Goal: Information Seeking & Learning: Learn about a topic

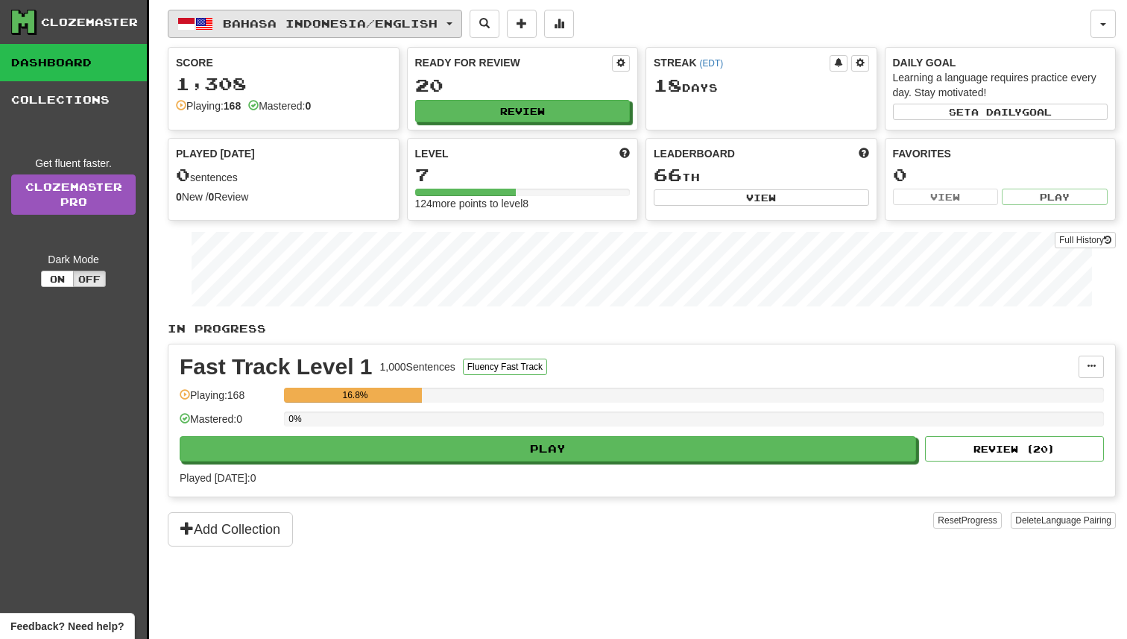
click at [347, 16] on button "Bahasa Indonesia / English" at bounding box center [315, 24] width 294 height 28
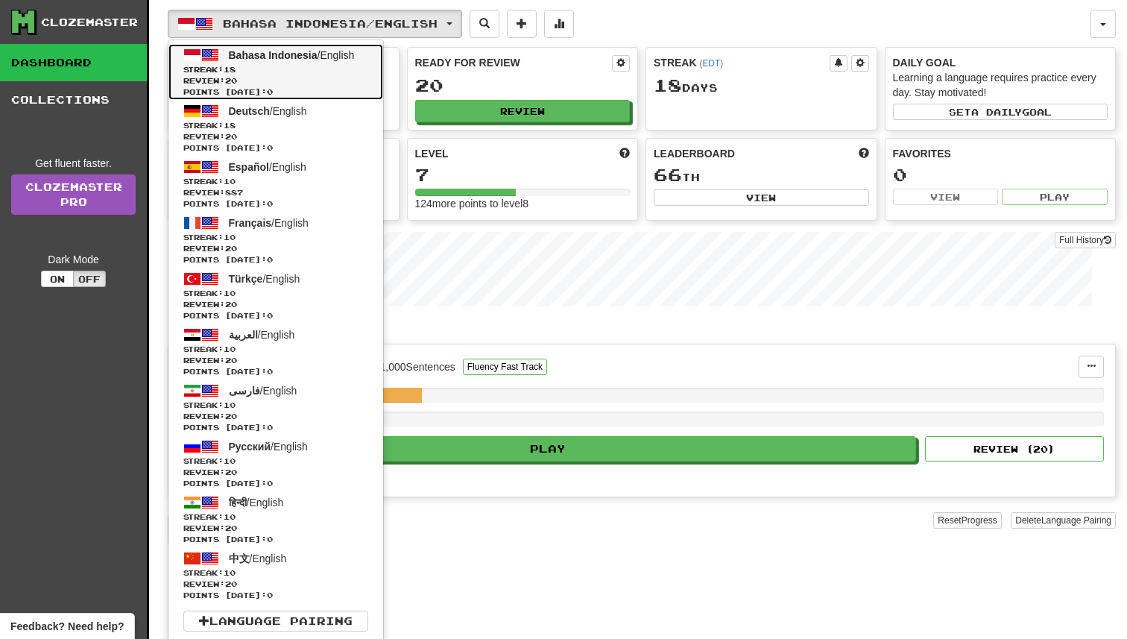
click at [310, 61] on link "Bahasa Indonesia / English Streak: 18 Review: 20 Points today: 0" at bounding box center [275, 72] width 215 height 56
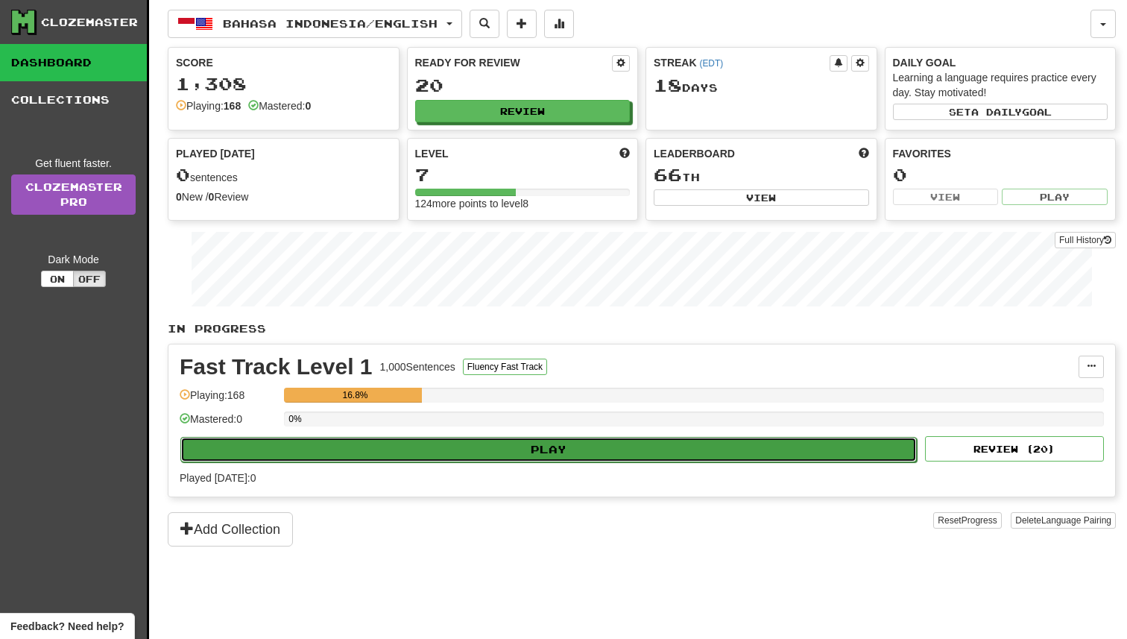
click at [554, 451] on button "Play" at bounding box center [548, 449] width 736 height 25
select select "**"
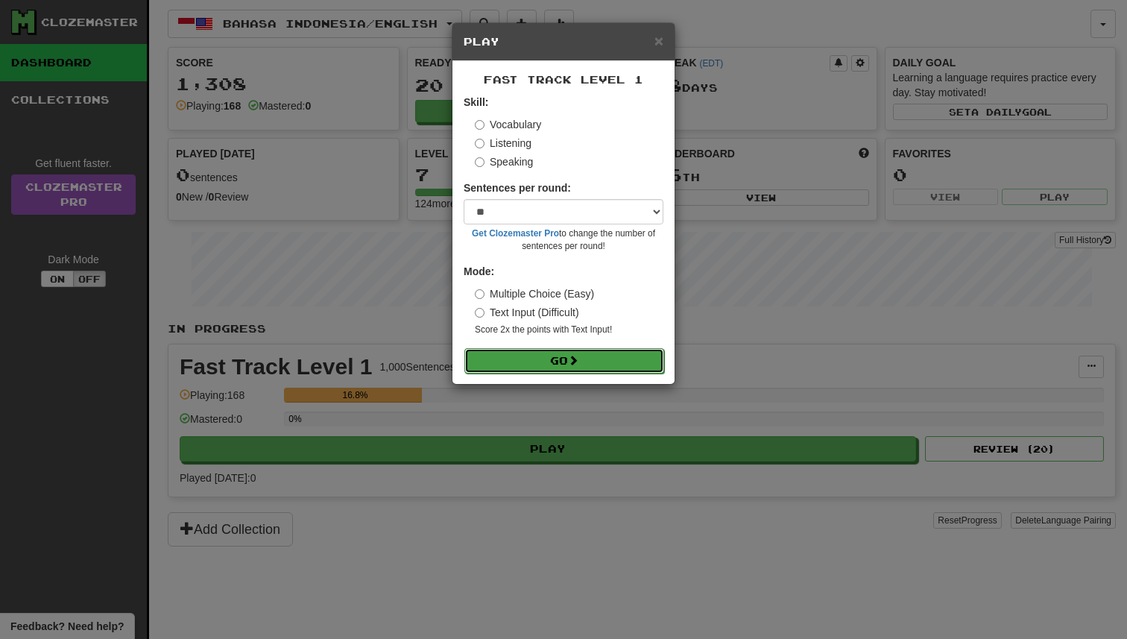
click at [583, 361] on button "Go" at bounding box center [564, 360] width 200 height 25
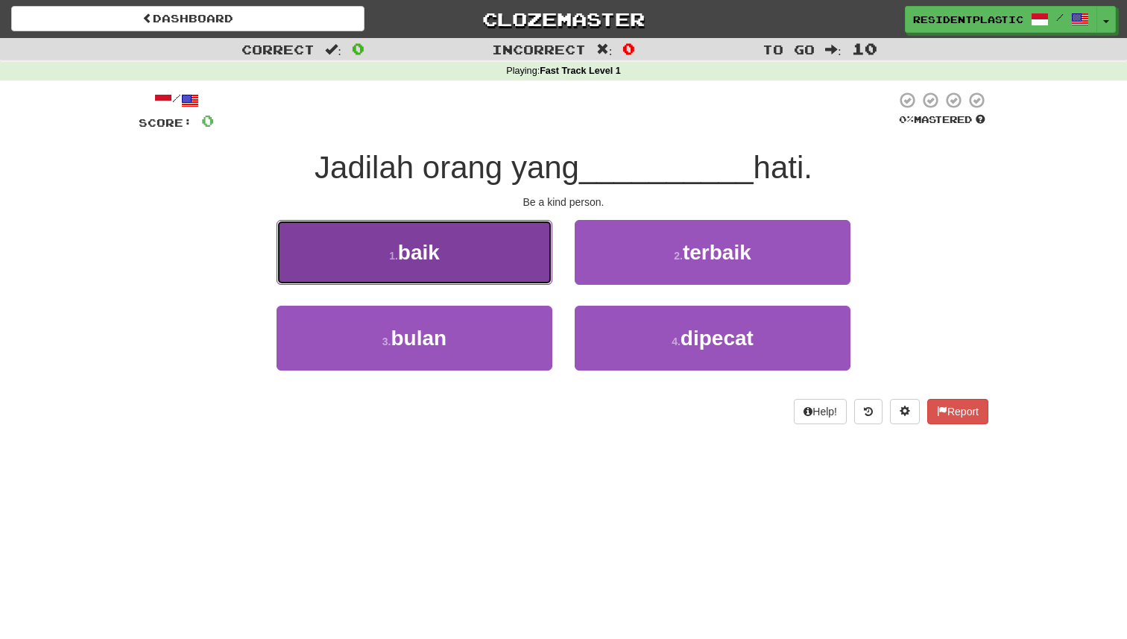
click at [545, 255] on button "1 . baik" at bounding box center [414, 252] width 276 height 65
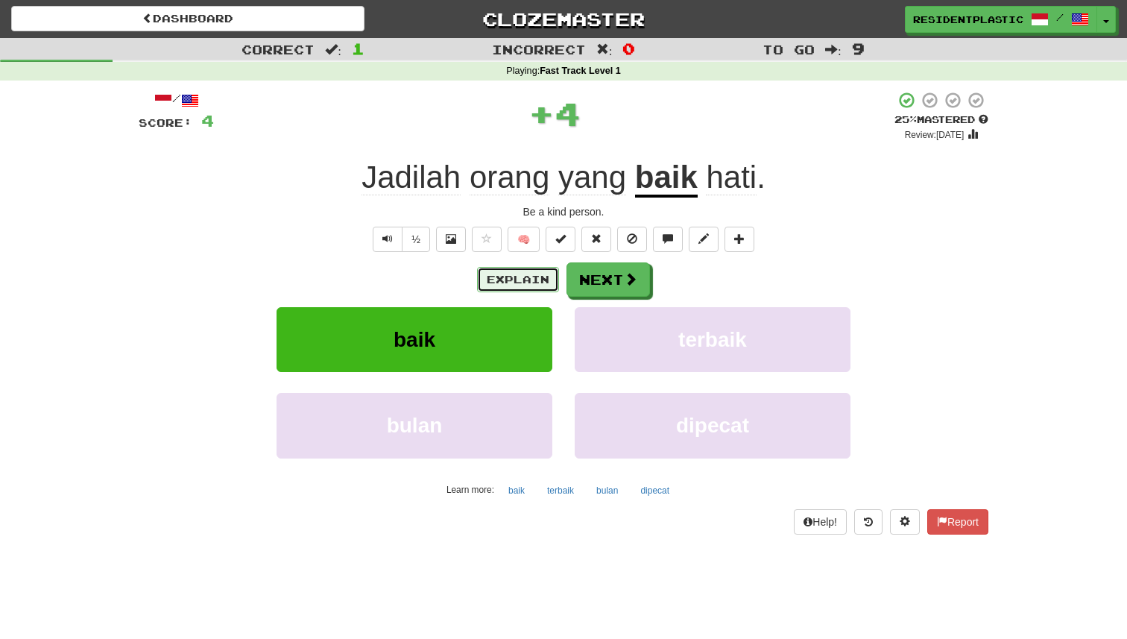
click at [537, 291] on button "Explain" at bounding box center [518, 279] width 82 height 25
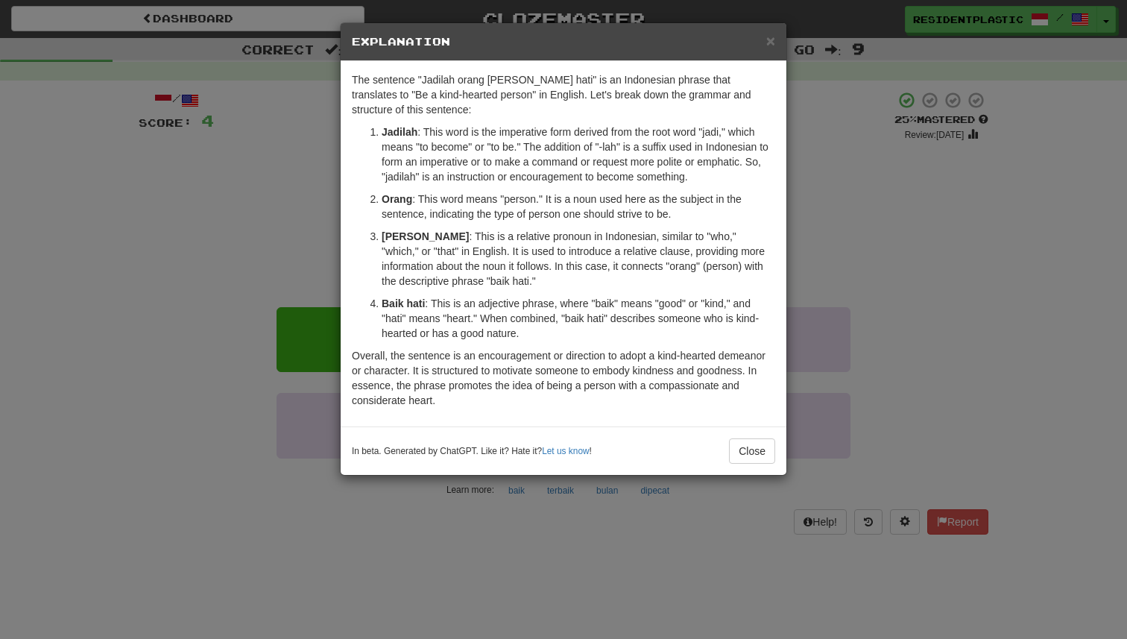
click at [287, 302] on div "× Explanation The sentence "Jadilah orang yang baik hati" is an Indonesian phra…" at bounding box center [563, 319] width 1127 height 639
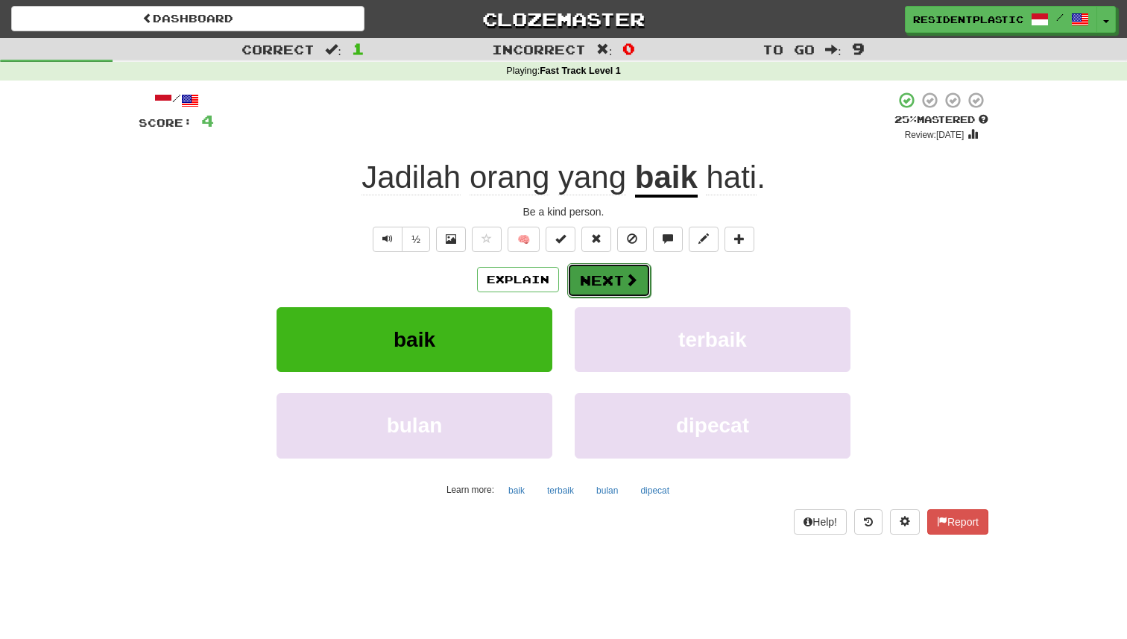
click at [616, 285] on button "Next" at bounding box center [608, 280] width 83 height 34
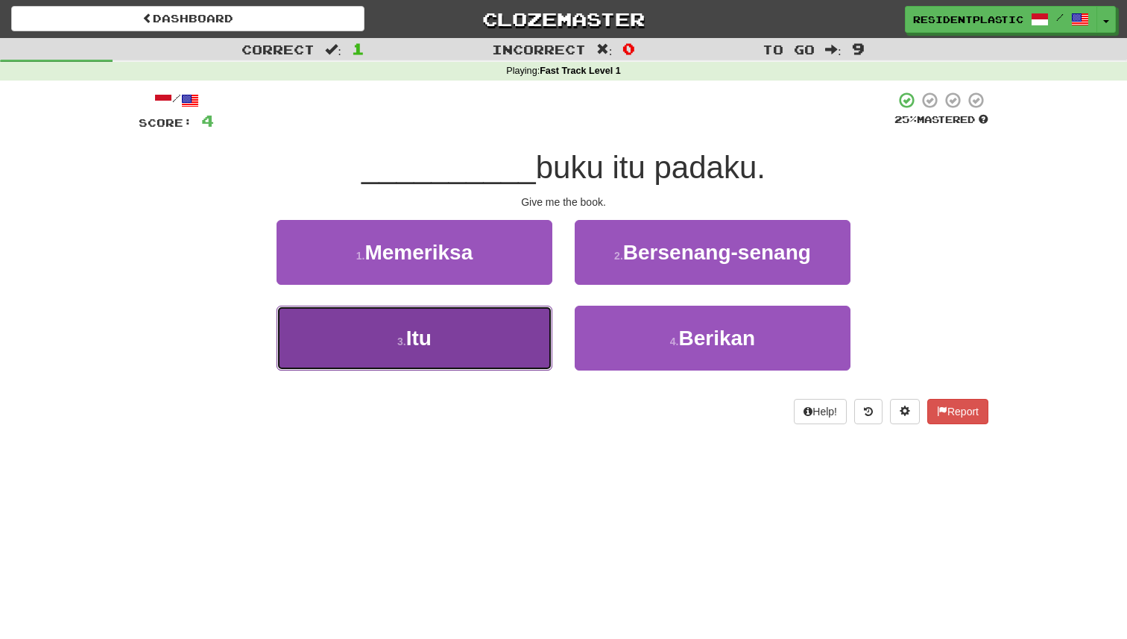
click at [503, 344] on button "3 . Itu" at bounding box center [414, 338] width 276 height 65
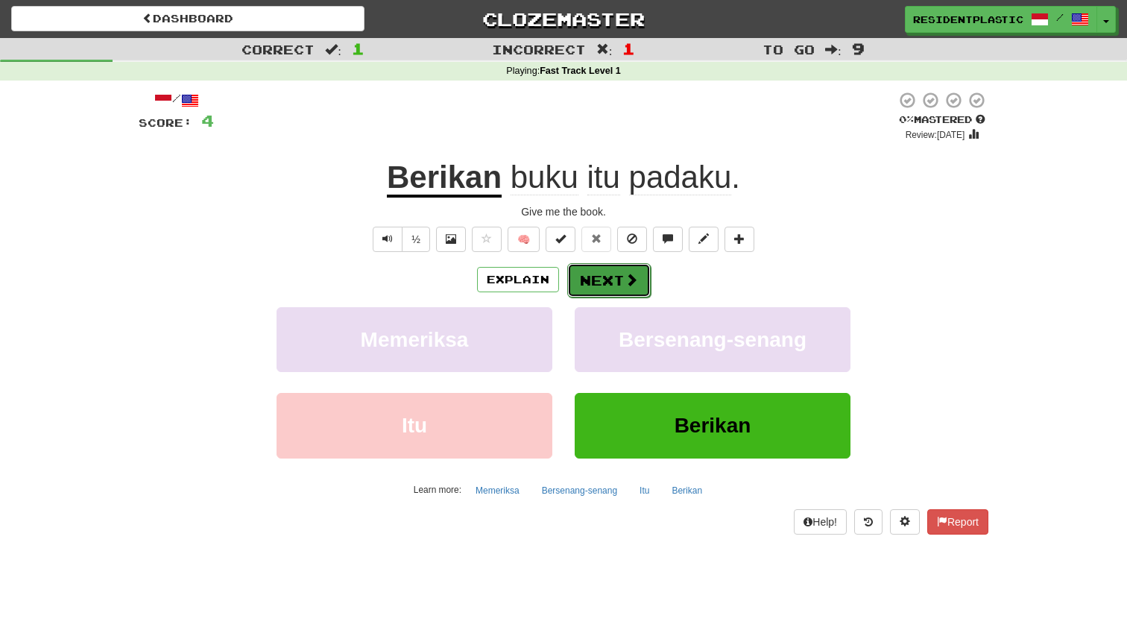
click at [596, 290] on button "Next" at bounding box center [608, 280] width 83 height 34
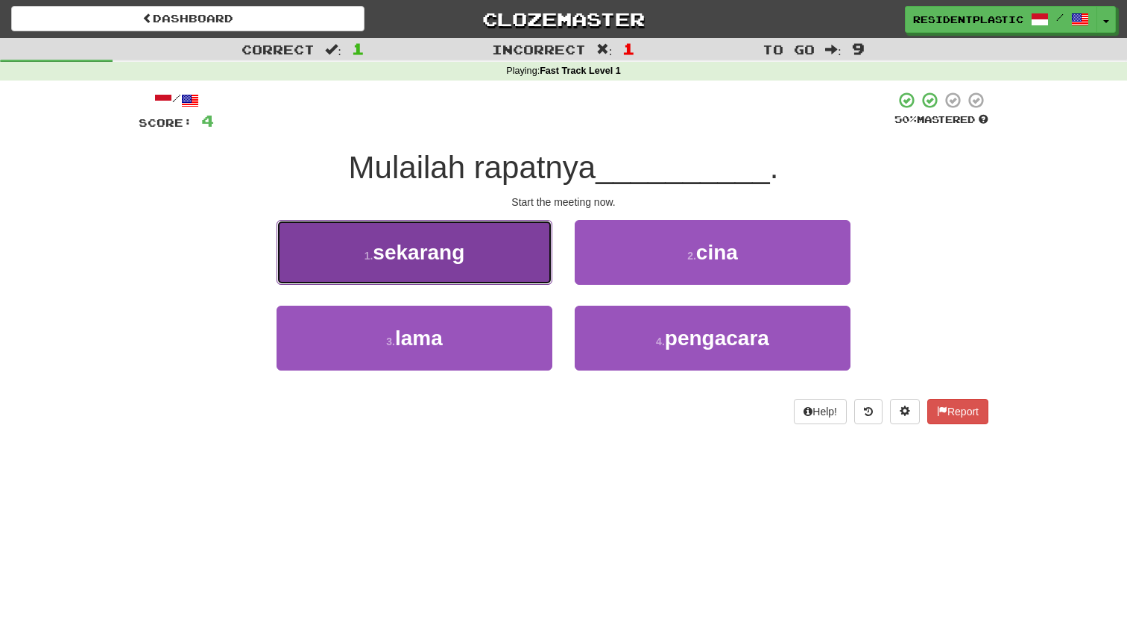
click at [548, 268] on button "1 . sekarang" at bounding box center [414, 252] width 276 height 65
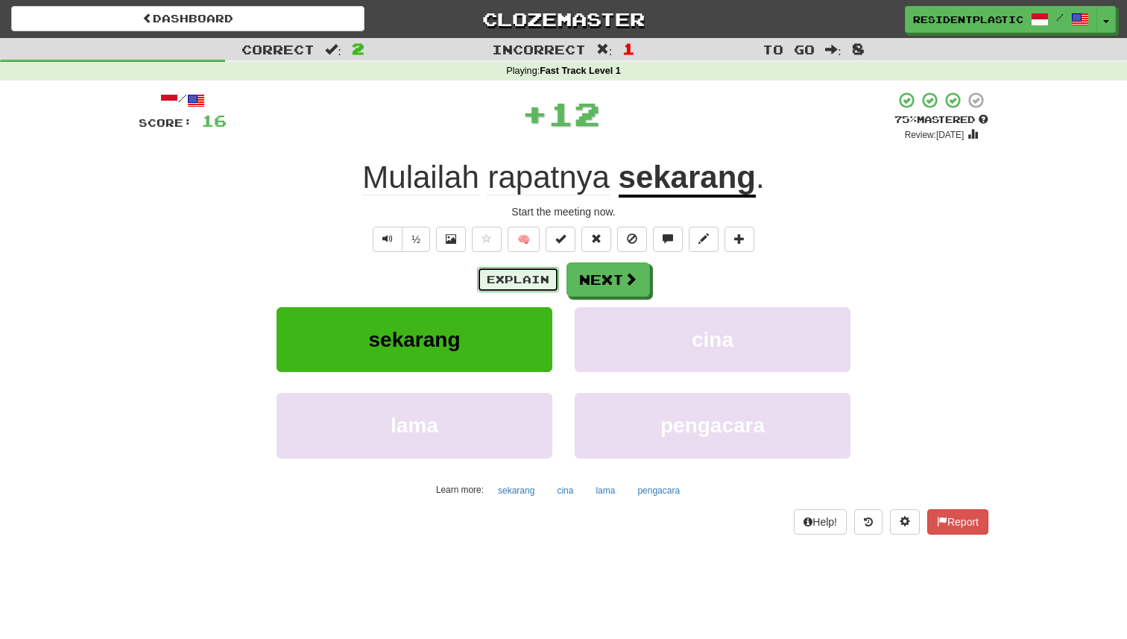
click at [540, 280] on button "Explain" at bounding box center [518, 279] width 82 height 25
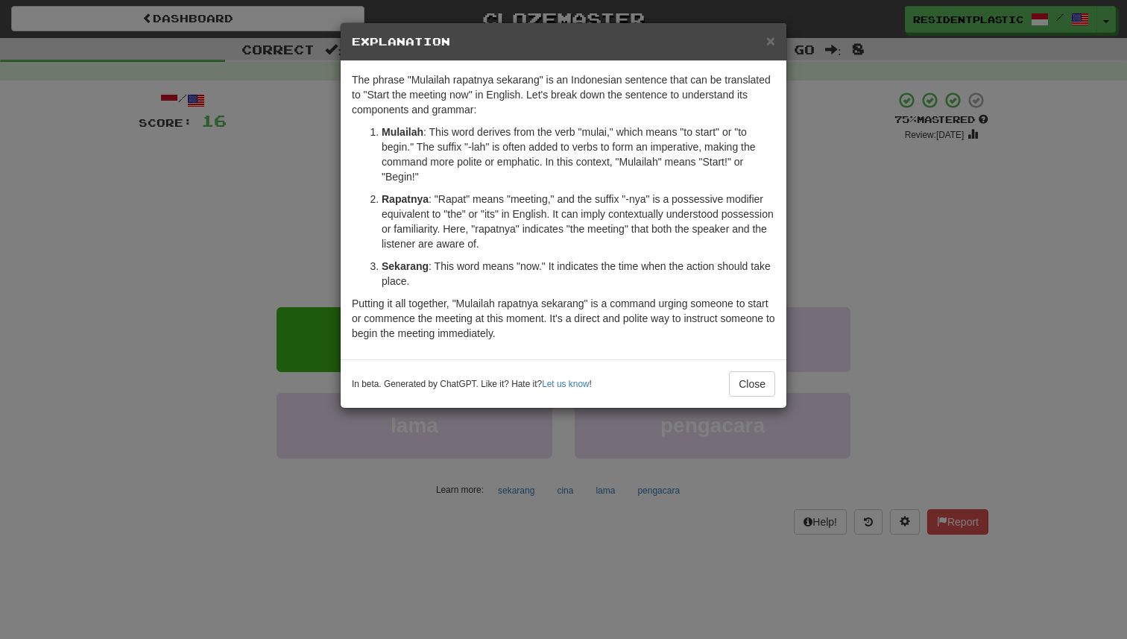
click at [844, 217] on div "× Explanation The phrase "Mulailah rapatnya sekarang" is an Indonesian sentence…" at bounding box center [563, 319] width 1127 height 639
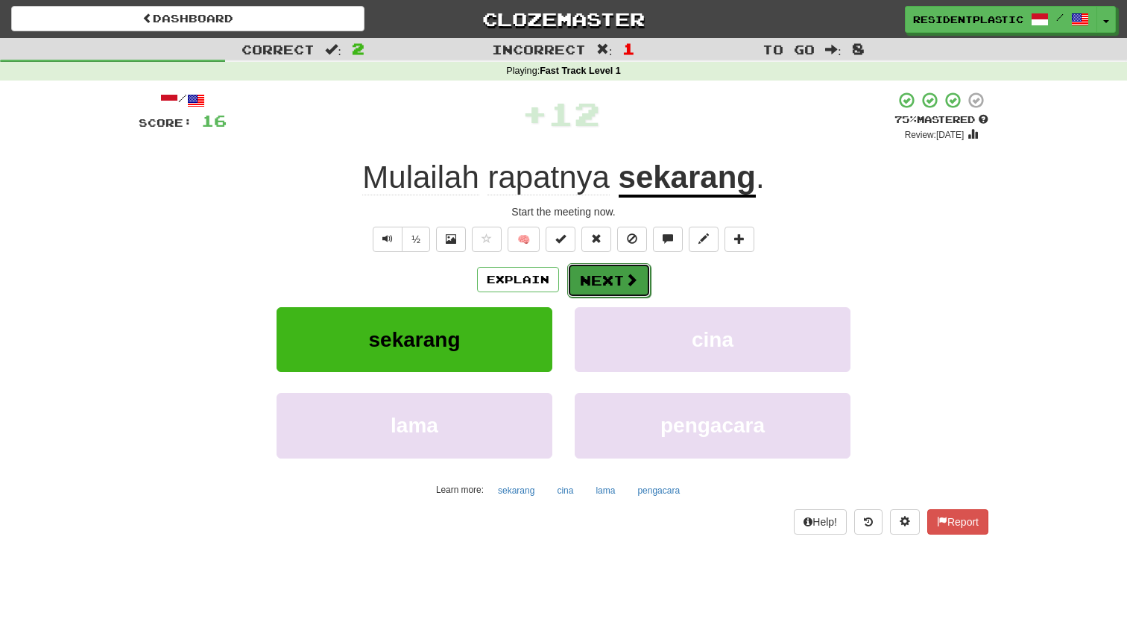
click at [581, 273] on button "Next" at bounding box center [608, 280] width 83 height 34
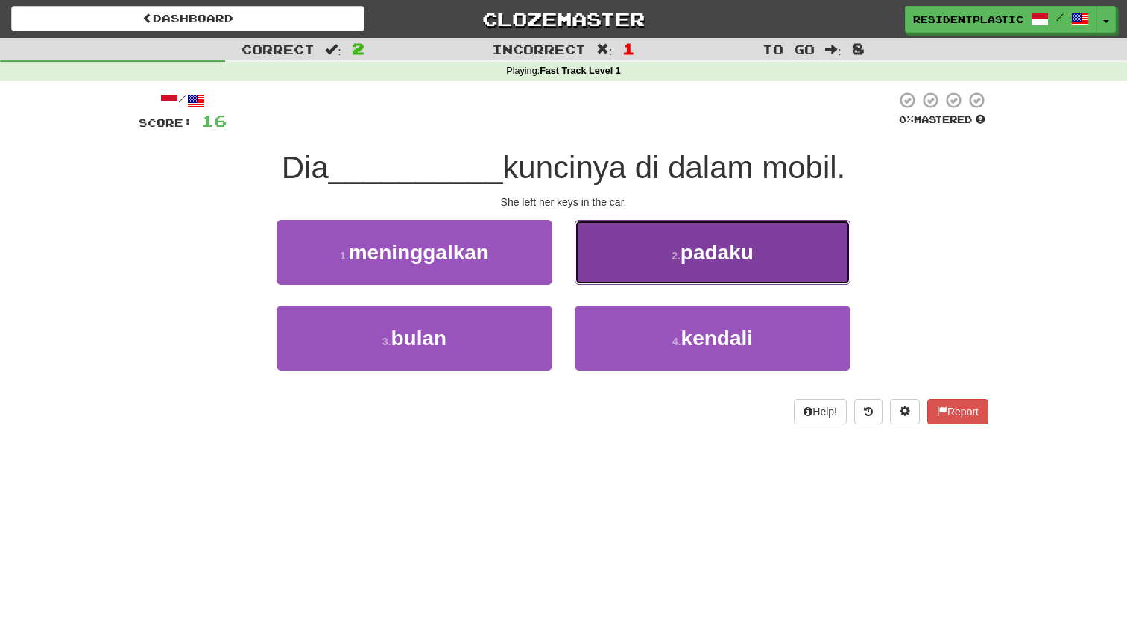
click at [613, 249] on button "2 . padaku" at bounding box center [713, 252] width 276 height 65
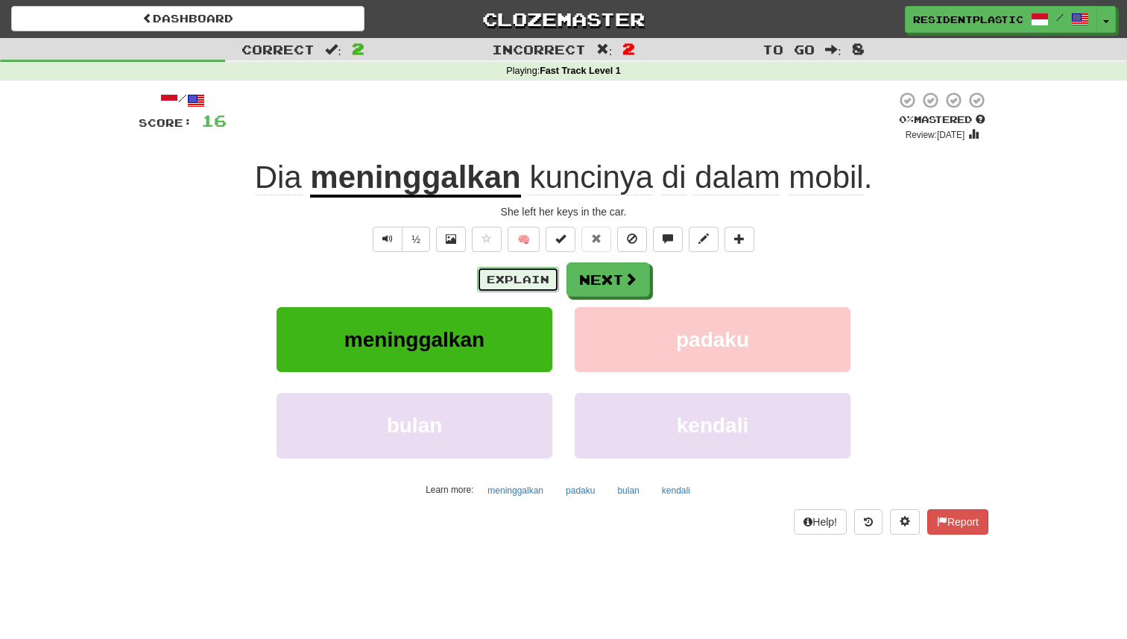
click at [513, 281] on button "Explain" at bounding box center [518, 279] width 82 height 25
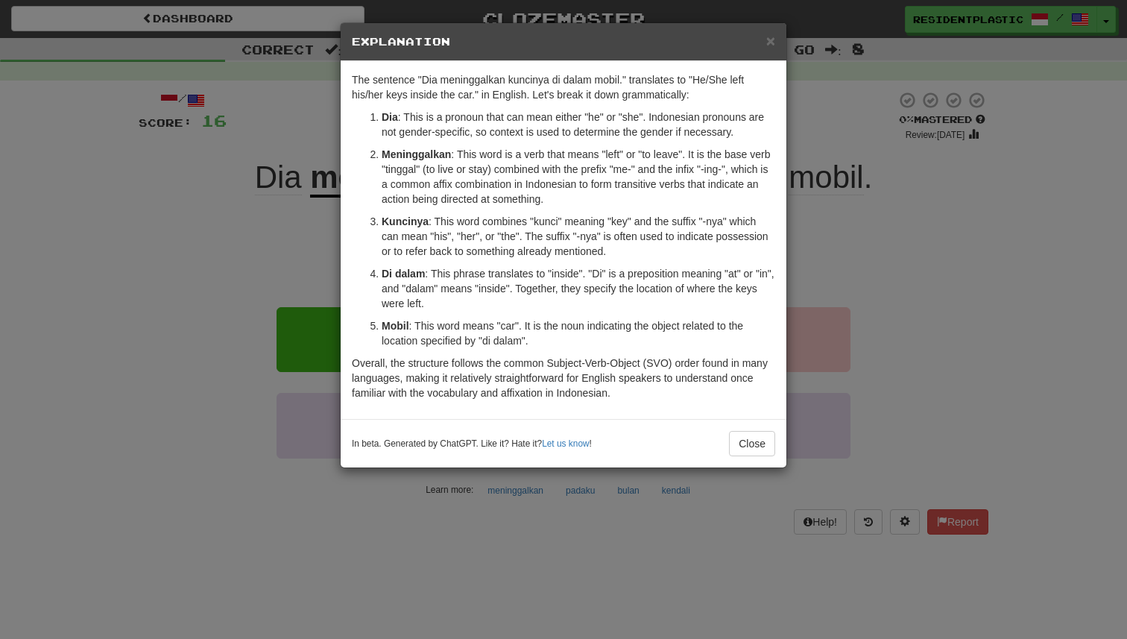
click at [267, 273] on div "× Explanation The sentence "Dia meninggalkan kuncinya di dalam mobil." translat…" at bounding box center [563, 319] width 1127 height 639
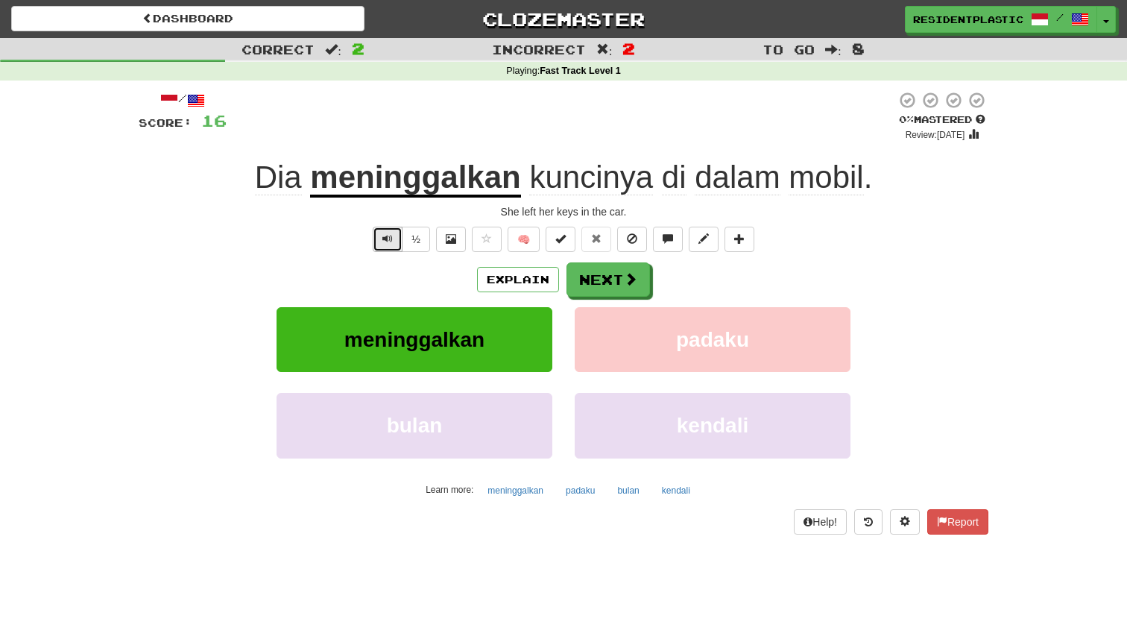
click at [385, 235] on span "Text-to-speech controls" at bounding box center [387, 238] width 10 height 10
click at [592, 280] on button "Next" at bounding box center [608, 280] width 83 height 34
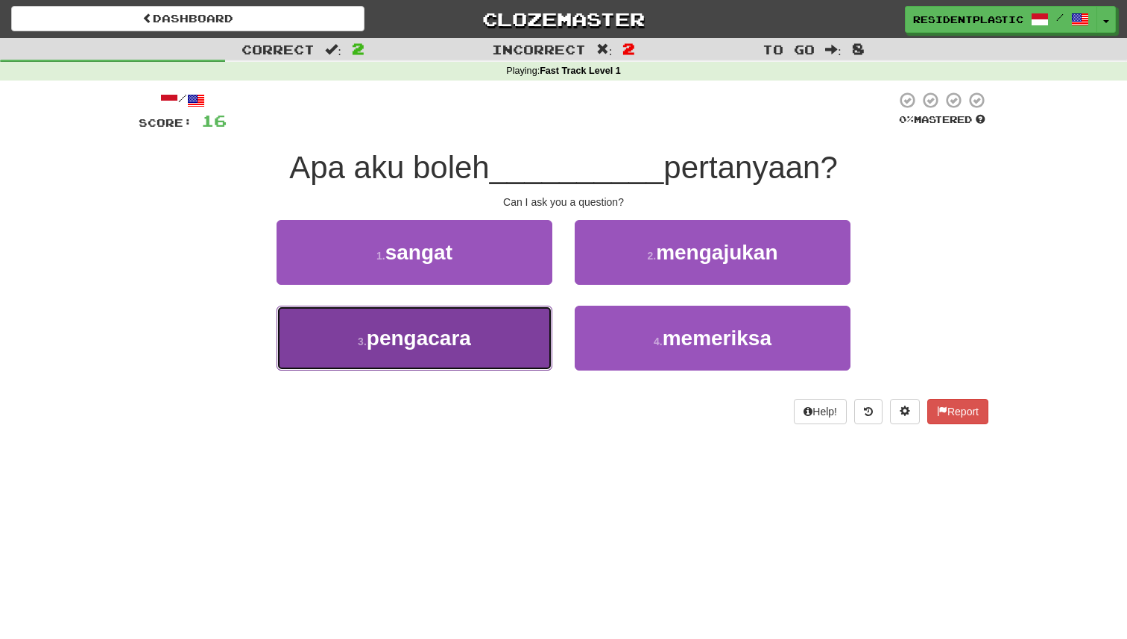
click at [527, 325] on button "3 . pengacara" at bounding box center [414, 338] width 276 height 65
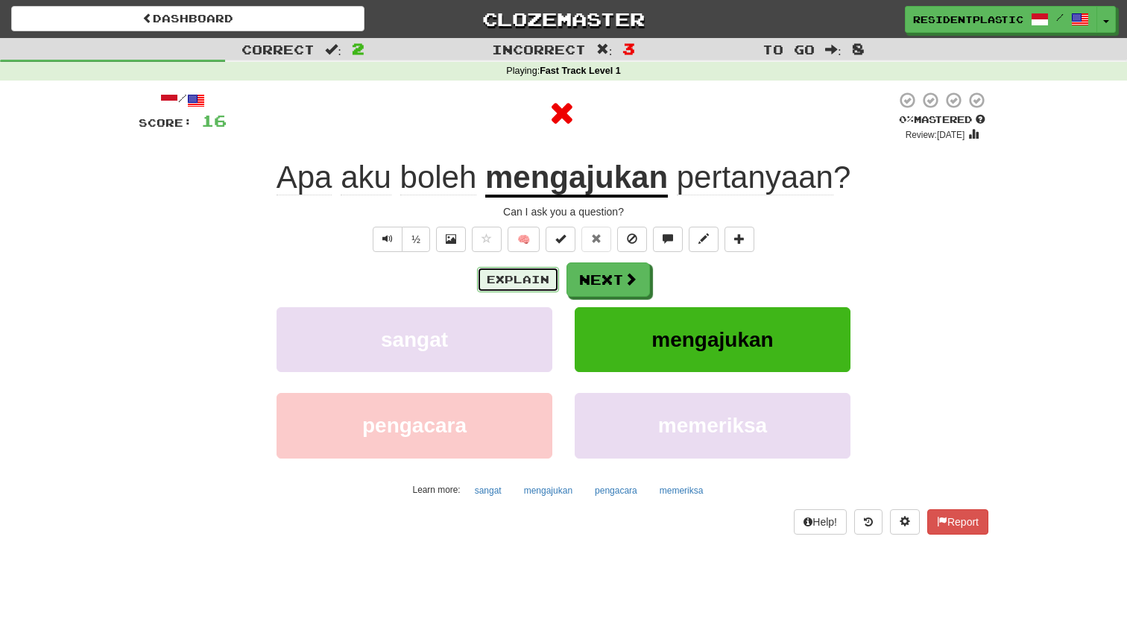
click at [543, 288] on button "Explain" at bounding box center [518, 279] width 82 height 25
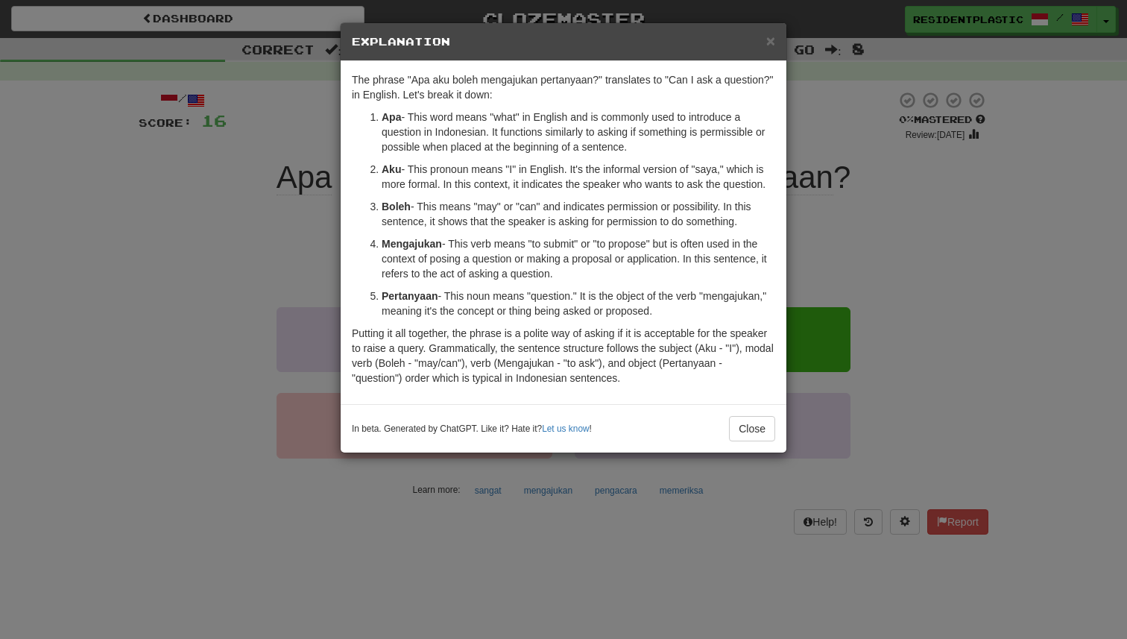
click at [878, 227] on div "× Explanation The phrase "Apa aku boleh mengajukan pertanyaan?" translates to "…" at bounding box center [563, 319] width 1127 height 639
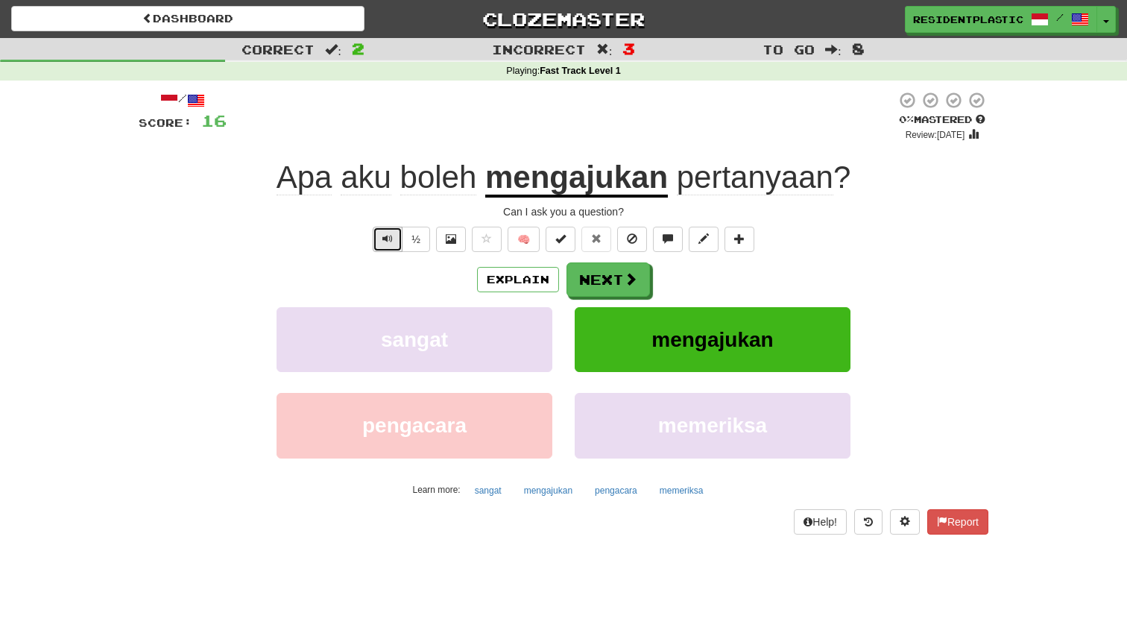
click at [382, 236] on button "Text-to-speech controls" at bounding box center [388, 239] width 30 height 25
click at [616, 291] on button "Next" at bounding box center [608, 280] width 83 height 34
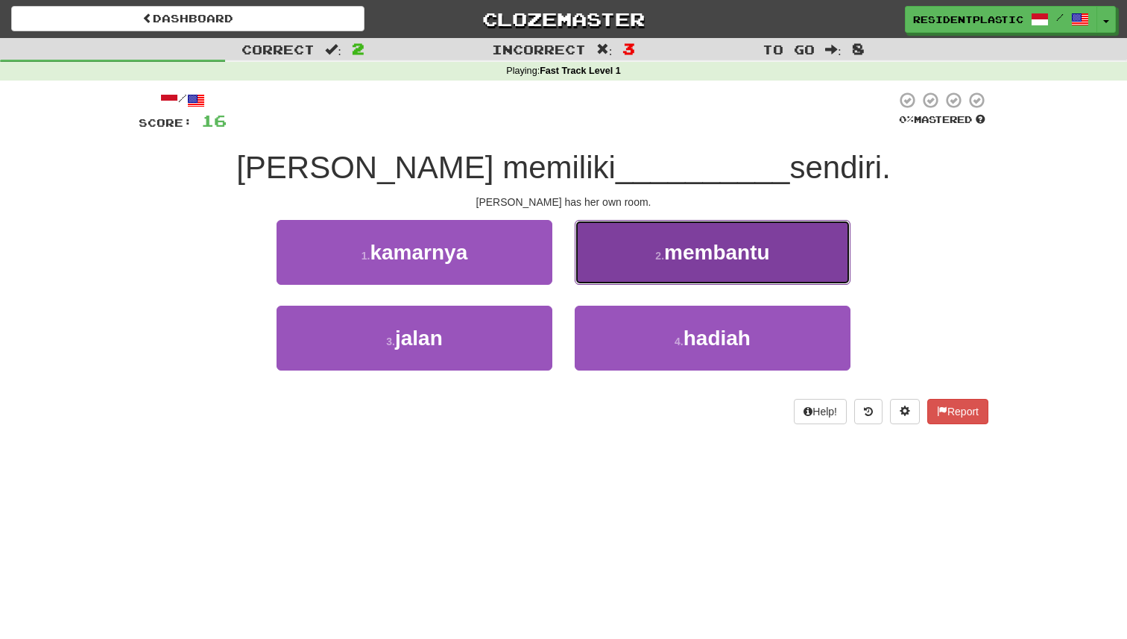
click at [581, 258] on button "2 . membantu" at bounding box center [713, 252] width 276 height 65
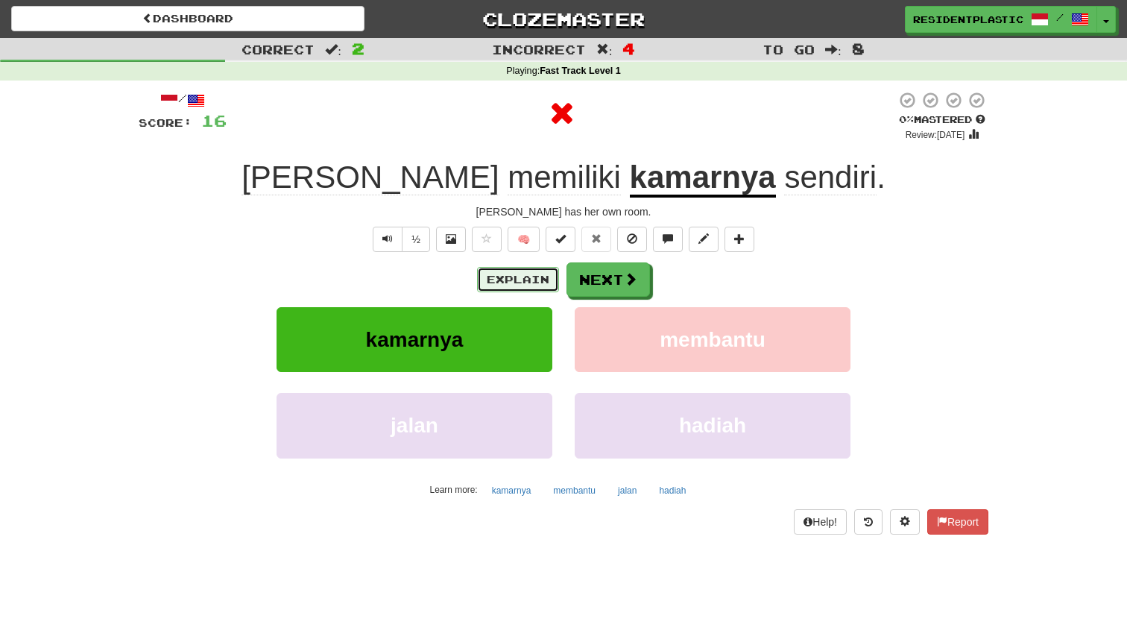
click at [534, 268] on button "Explain" at bounding box center [518, 279] width 82 height 25
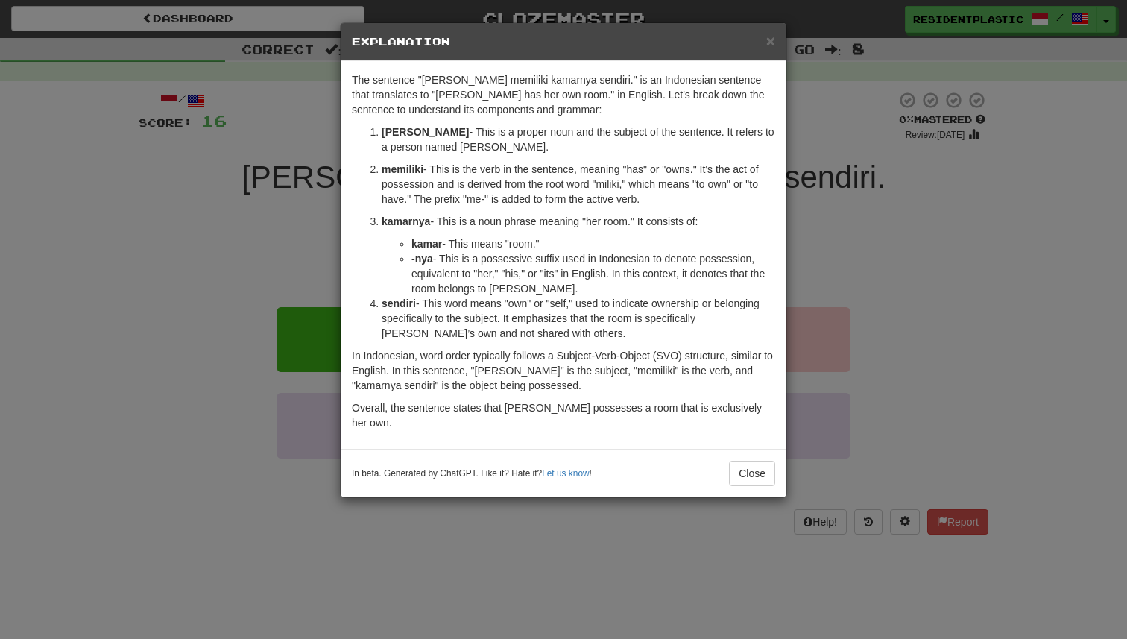
click at [818, 312] on div "× Explanation The sentence "Sarah memiliki kamarnya sendiri." is an Indonesian …" at bounding box center [563, 319] width 1127 height 639
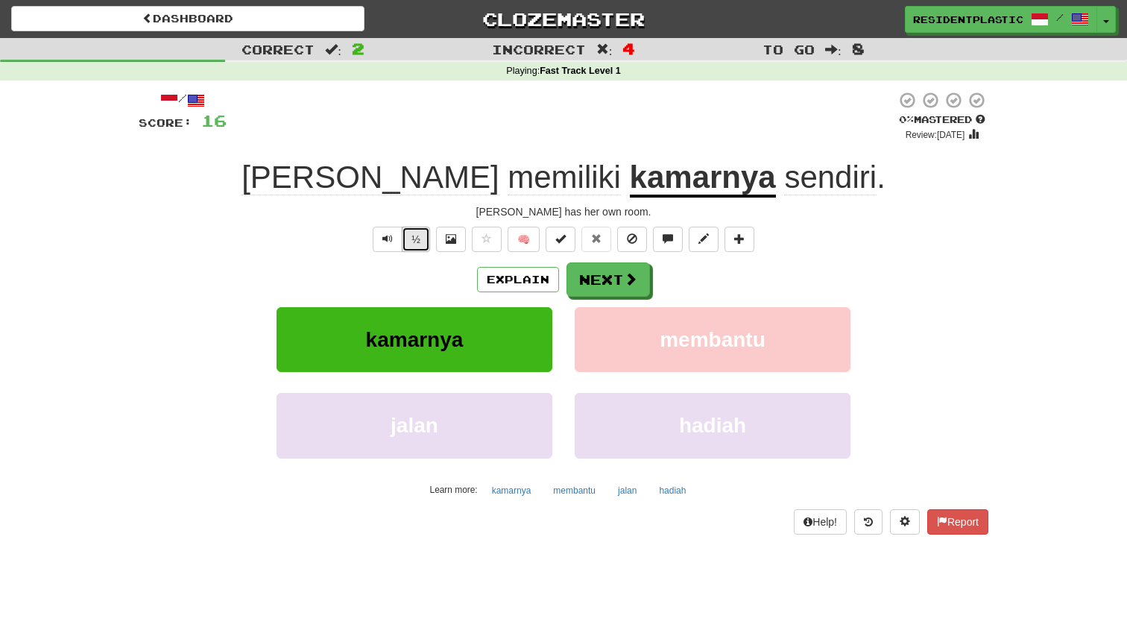
click at [423, 244] on button "½" at bounding box center [416, 239] width 28 height 25
click at [534, 288] on button "Explain" at bounding box center [518, 279] width 82 height 25
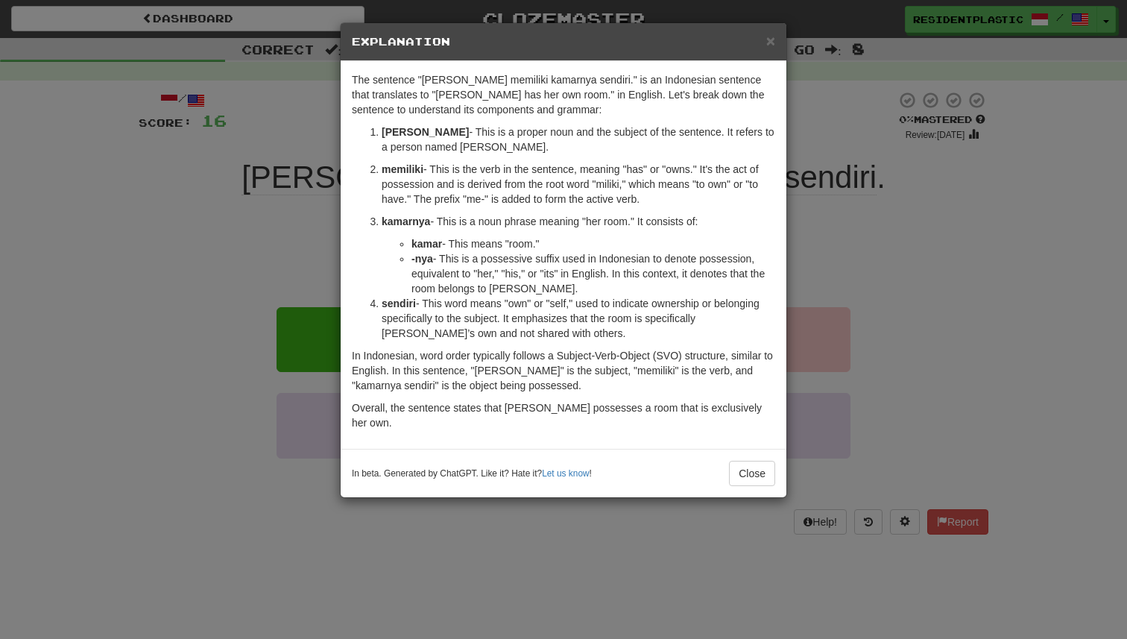
click at [887, 393] on div "× Explanation The sentence "Sarah memiliki kamarnya sendiri." is an Indonesian …" at bounding box center [563, 319] width 1127 height 639
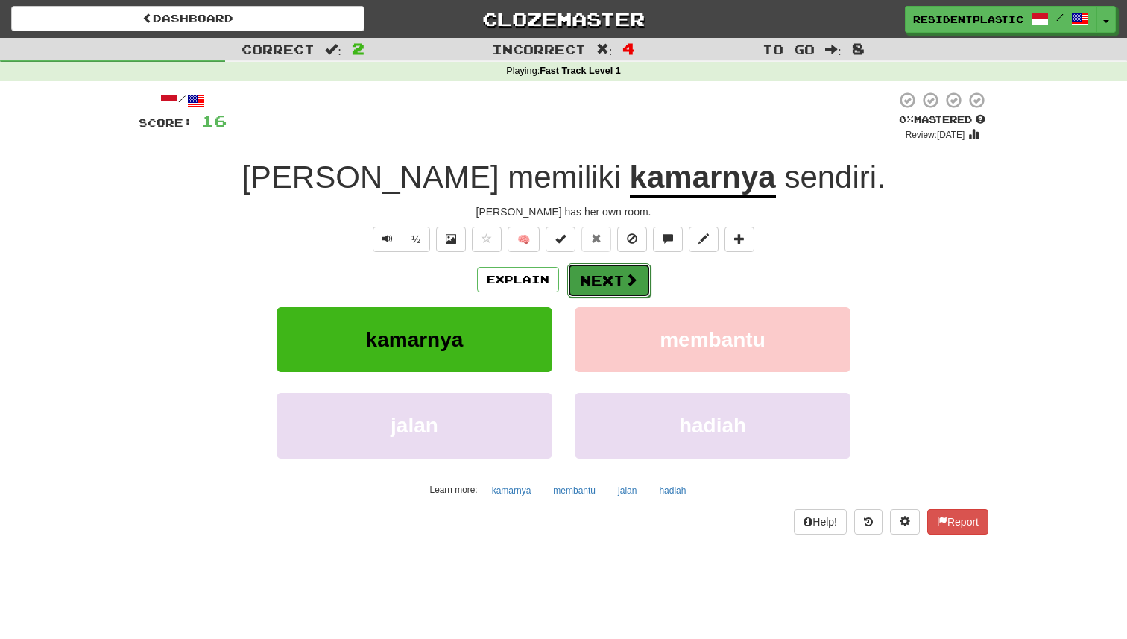
click at [640, 295] on button "Next" at bounding box center [608, 280] width 83 height 34
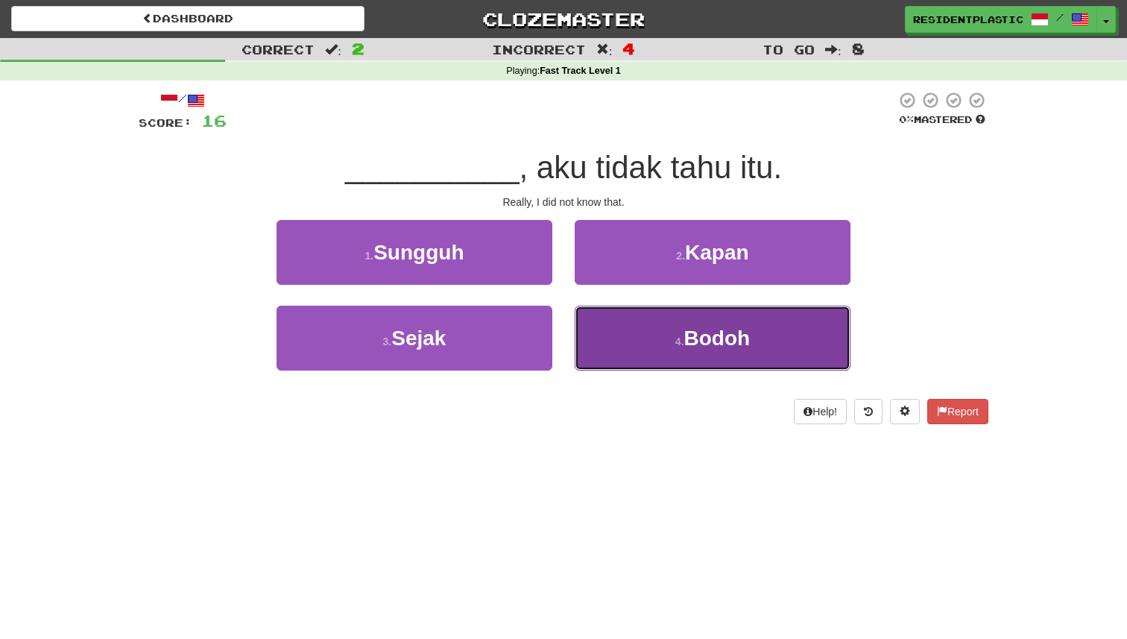
click at [701, 350] on button "4 . Bodoh" at bounding box center [713, 338] width 276 height 65
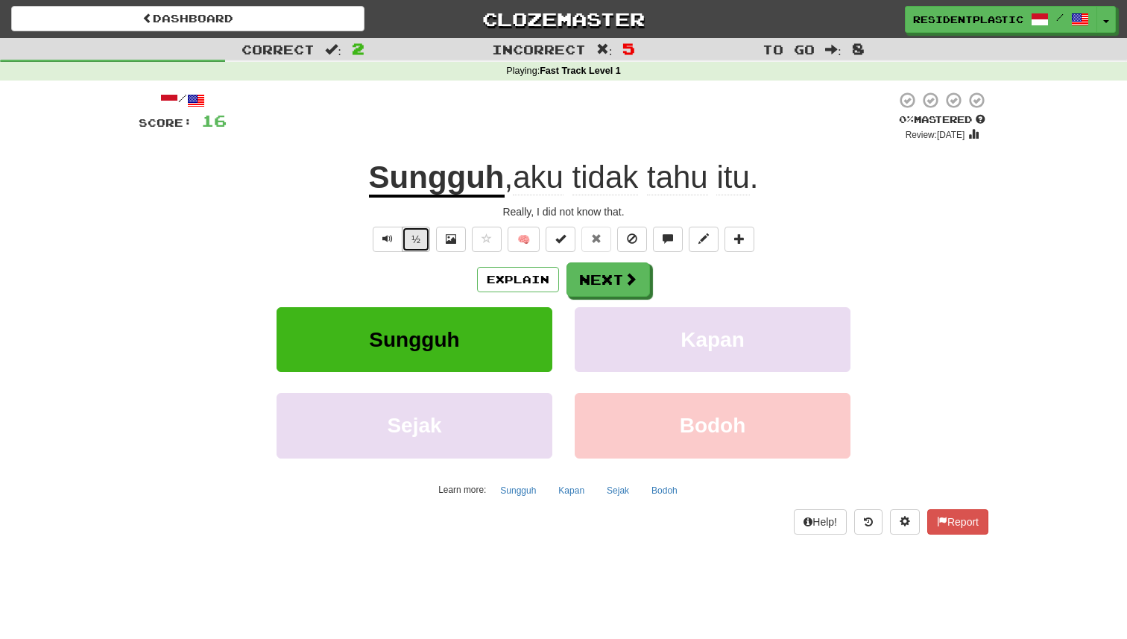
click at [412, 240] on button "½" at bounding box center [416, 239] width 28 height 25
